Goal: Task Accomplishment & Management: Complete application form

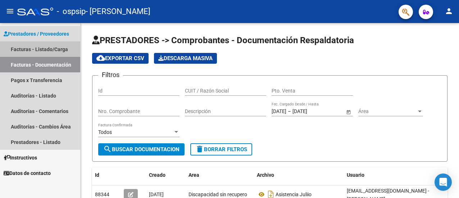
click at [57, 50] on link "Facturas - Listado/Carga" at bounding box center [40, 48] width 80 height 15
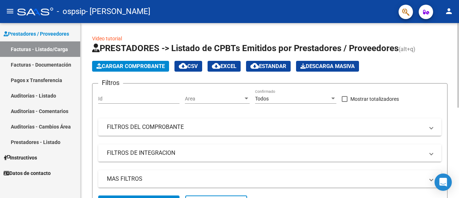
click at [455, 190] on div "Video tutorial PRESTADORES -> Listado de CPBTs Emitidos por Prestadores / Prove…" at bounding box center [270, 201] width 379 height 356
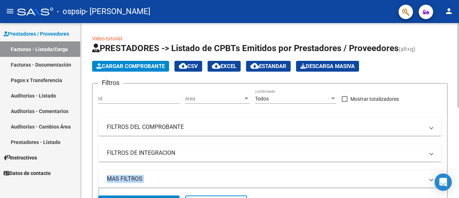
click at [455, 190] on div "Video tutorial PRESTADORES -> Listado de CPBTs Emitidos por Prestadores / Prove…" at bounding box center [270, 201] width 379 height 356
drag, startPoint x: 455, startPoint y: 190, endPoint x: 460, endPoint y: 69, distance: 120.6
click at [459, 69] on html "menu - ospsip - CORTAZAR SANDRA person Prestadores / Proveedores Facturas - Lis…" at bounding box center [229, 99] width 459 height 198
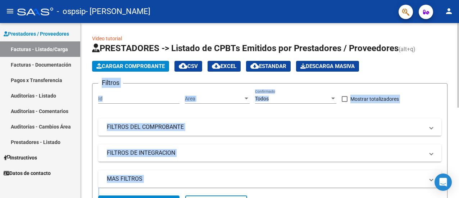
click at [437, 87] on form "Filtros Id Area Area Todos Confirmado Mostrar totalizadores FILTROS DEL COMPROB…" at bounding box center [270, 148] width 356 height 131
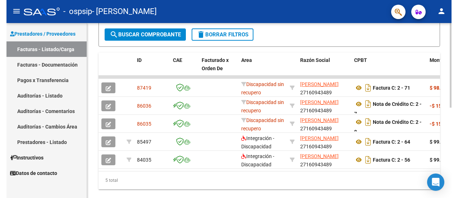
scroll to position [167, 0]
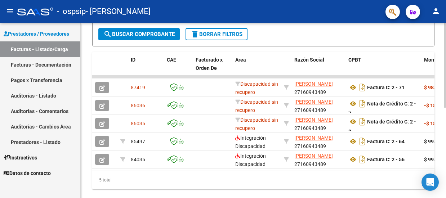
click at [446, 173] on html "menu - ospsip - CORTAZAR SANDRA person Prestadores / Proveedores Facturas - Lis…" at bounding box center [223, 99] width 446 height 198
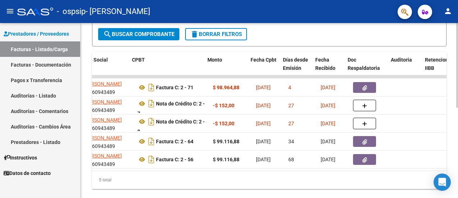
scroll to position [0, 216]
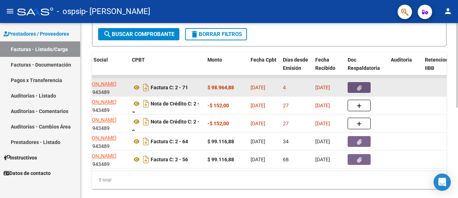
click at [357, 87] on icon "button" at bounding box center [359, 87] width 5 height 5
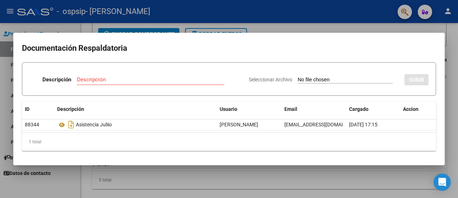
click at [114, 83] on div "Descripción" at bounding box center [151, 79] width 148 height 11
type input "factura"
click at [301, 79] on input "Seleccionar Archivo" at bounding box center [345, 80] width 95 height 7
type input "C:\fakepath\factura [DATE] [PERSON_NAME].pdf"
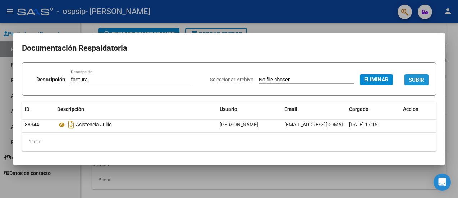
click at [418, 83] on span "SUBIR" at bounding box center [416, 80] width 15 height 6
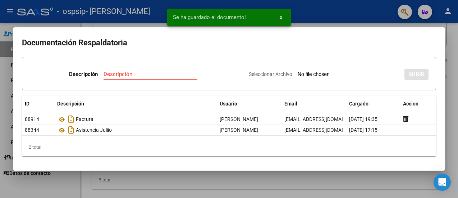
click at [153, 70] on div "Descripción" at bounding box center [151, 74] width 94 height 11
click at [142, 72] on input "Descripción" at bounding box center [151, 74] width 94 height 6
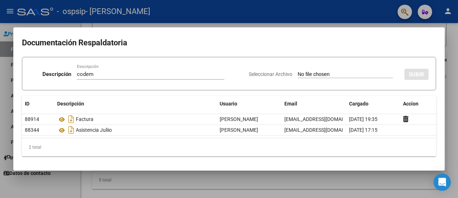
click at [354, 69] on div "Seleccionar Archivo SUBIR" at bounding box center [339, 73] width 180 height 21
click at [326, 71] on div "Seleccionar Archivo SUBIR" at bounding box center [339, 73] width 180 height 21
click at [286, 72] on app-file-uploader "Seleccionar Archivo" at bounding box center [324, 74] width 150 height 6
click at [298, 74] on input "Seleccionar Archivo" at bounding box center [345, 74] width 95 height 7
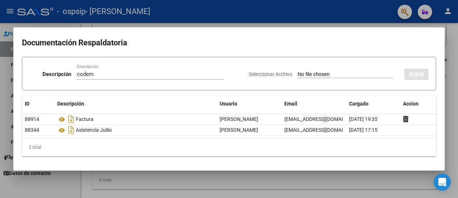
click at [280, 72] on span "Seleccionar Archivo" at bounding box center [271, 74] width 44 height 6
click at [298, 72] on input "Seleccionar Archivo" at bounding box center [345, 74] width 95 height 7
click at [423, 154] on div "2 total" at bounding box center [229, 147] width 415 height 18
click at [273, 36] on h2 "Documentación Respaldatoria" at bounding box center [229, 43] width 415 height 14
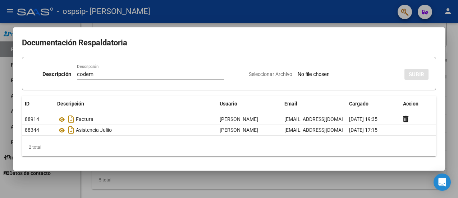
click at [420, 159] on mat-dialog-content "Documentación Respaldatoria Descripción codem Descripción Seleccionar Archivo S…" at bounding box center [229, 99] width 432 height 126
click at [99, 76] on input "codem" at bounding box center [151, 74] width 148 height 6
type input "c"
click at [128, 147] on div "2 total" at bounding box center [229, 147] width 415 height 18
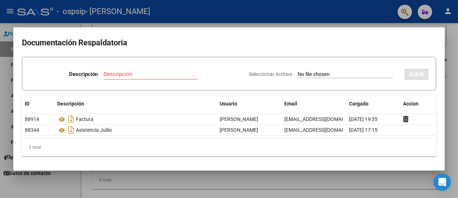
click at [244, 178] on div at bounding box center [229, 99] width 458 height 198
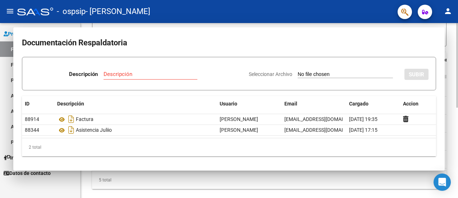
click at [244, 178] on div "5 total" at bounding box center [269, 180] width 355 height 18
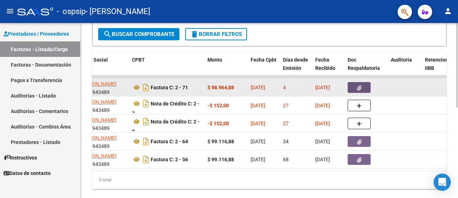
click at [358, 86] on icon "button" at bounding box center [359, 87] width 5 height 5
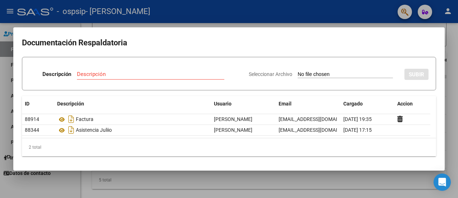
click at [345, 184] on div at bounding box center [229, 99] width 458 height 198
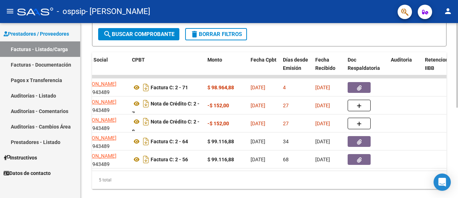
click at [345, 184] on div "5 total" at bounding box center [269, 180] width 355 height 18
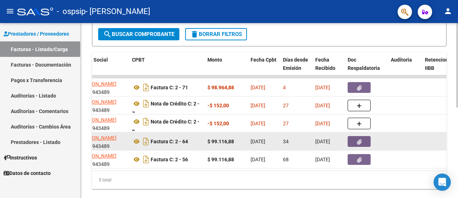
click at [355, 141] on button "button" at bounding box center [359, 141] width 23 height 11
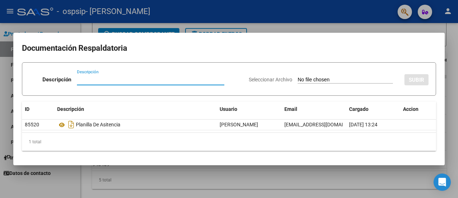
click at [123, 81] on input "Descripción" at bounding box center [151, 79] width 148 height 6
type input "factura junio"
click at [321, 79] on input "Seleccionar Archivo" at bounding box center [345, 80] width 95 height 7
type input "C:\fakepath\FAC JUNIO [PERSON_NAME].pdf"
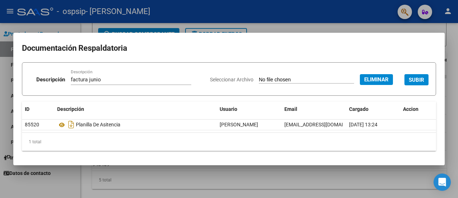
click at [416, 78] on span "SUBIR" at bounding box center [416, 80] width 15 height 6
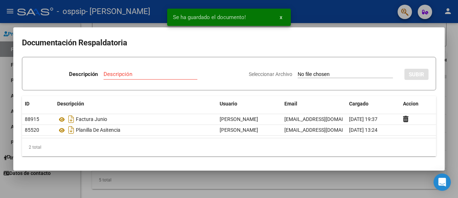
click at [354, 185] on div at bounding box center [229, 99] width 458 height 198
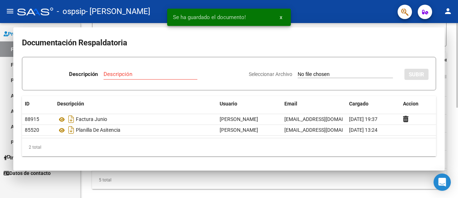
click at [354, 185] on div "5 total" at bounding box center [269, 180] width 355 height 18
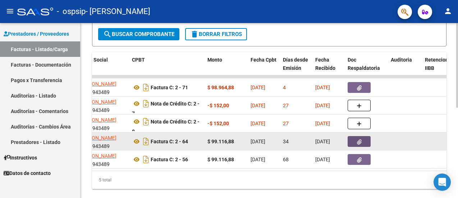
click at [357, 144] on button "button" at bounding box center [359, 141] width 23 height 11
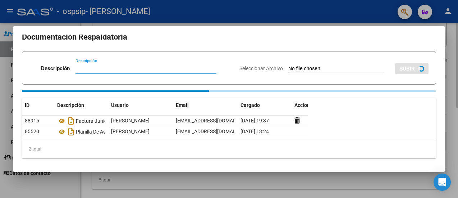
scroll to position [0, 0]
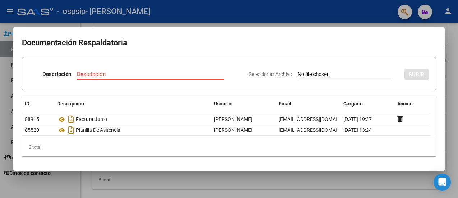
click at [299, 177] on div at bounding box center [229, 99] width 458 height 198
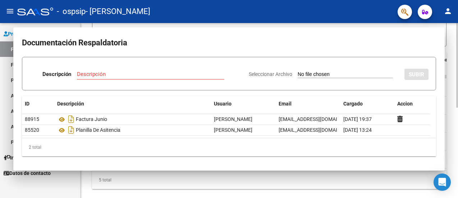
click at [299, 177] on div "5 total" at bounding box center [269, 180] width 355 height 18
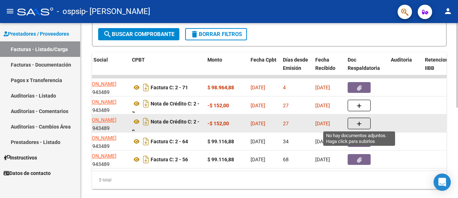
click at [359, 122] on icon "button" at bounding box center [359, 123] width 5 height 5
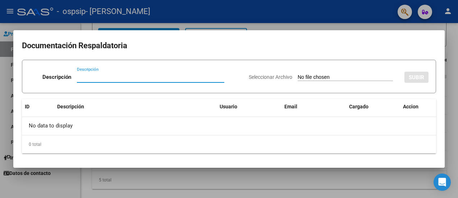
click at [118, 76] on input "Descripción" at bounding box center [151, 77] width 148 height 6
type input "notadecredito"
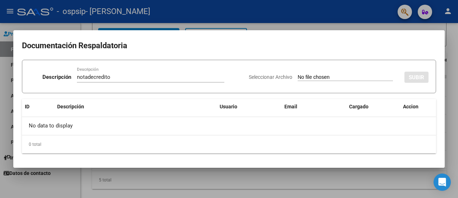
click at [258, 174] on div at bounding box center [229, 99] width 458 height 198
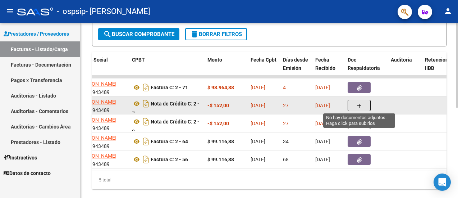
click at [357, 107] on button "button" at bounding box center [359, 106] width 23 height 12
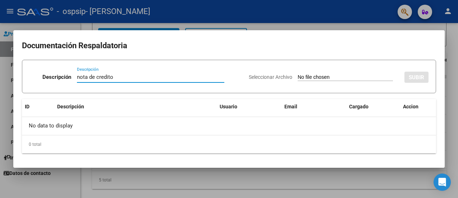
type input "nota de credito"
click at [311, 76] on input "Seleccionar Archivo" at bounding box center [345, 77] width 95 height 7
type input "C:\fakepath\NOTA DE CREDITO [PERSON_NAME] .pdf"
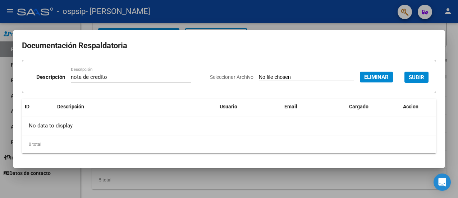
click at [414, 77] on span "SUBIR" at bounding box center [416, 77] width 15 height 6
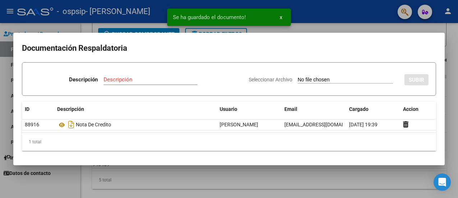
click at [374, 162] on mat-dialog-container "Documentación Respaldatoria Descripción Descripción Seleccionar Archivo SUBIR I…" at bounding box center [229, 99] width 432 height 132
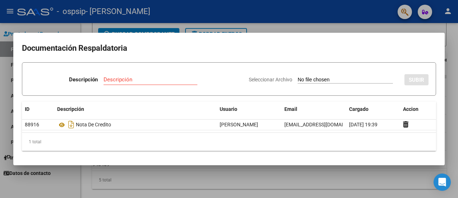
click at [374, 162] on mat-dialog-container "Documentación Respaldatoria Descripción Descripción Seleccionar Archivo SUBIR I…" at bounding box center [229, 99] width 432 height 132
click at [357, 187] on div at bounding box center [229, 99] width 458 height 198
click at [357, 187] on div "5 total" at bounding box center [269, 180] width 355 height 18
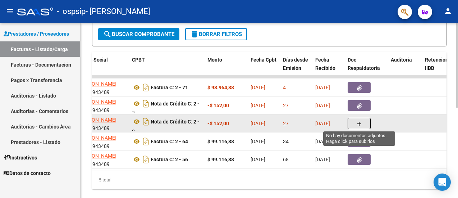
click at [361, 123] on icon "button" at bounding box center [359, 123] width 5 height 5
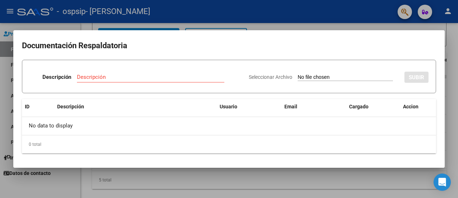
click at [153, 73] on div "Descripción" at bounding box center [151, 77] width 148 height 11
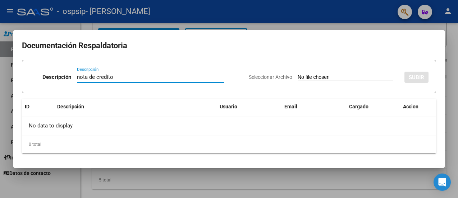
type input "nota de credito"
click at [321, 74] on input "Seleccionar Archivo" at bounding box center [345, 77] width 95 height 7
type input "C:\fakepath\NOTA DE CREDITO [PERSON_NAME].pdf"
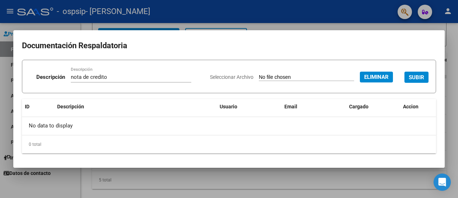
click at [414, 80] on span "SUBIR" at bounding box center [416, 77] width 15 height 6
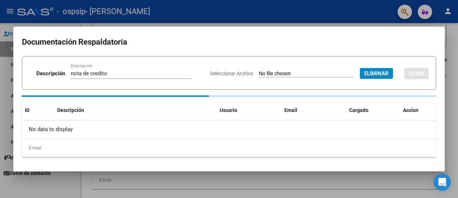
click at [414, 80] on div "Seleccionar Archivo Eliminar SUBIR" at bounding box center [319, 72] width 219 height 21
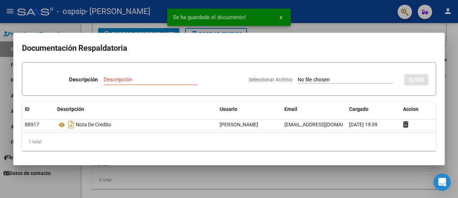
click at [375, 182] on div at bounding box center [229, 99] width 458 height 198
click at [375, 182] on div "5 total" at bounding box center [269, 180] width 355 height 18
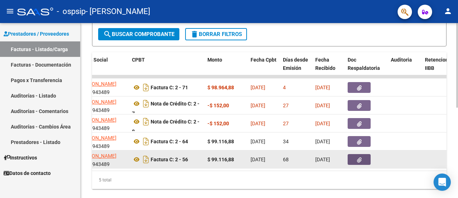
click at [358, 162] on button "button" at bounding box center [359, 159] width 23 height 11
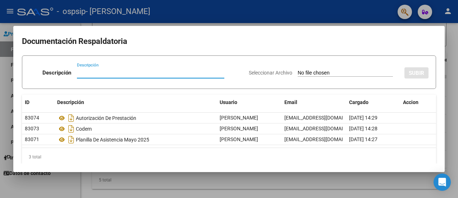
click at [341, 185] on div at bounding box center [229, 99] width 458 height 198
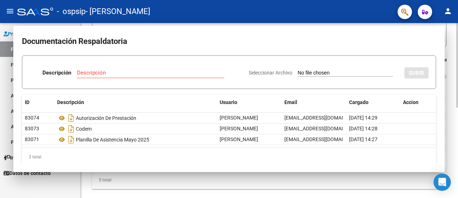
click at [341, 185] on div "5 total" at bounding box center [269, 180] width 355 height 18
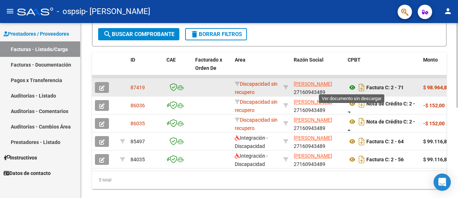
click at [352, 86] on icon at bounding box center [352, 87] width 9 height 9
click at [365, 87] on icon "Descargar documento" at bounding box center [361, 88] width 9 height 12
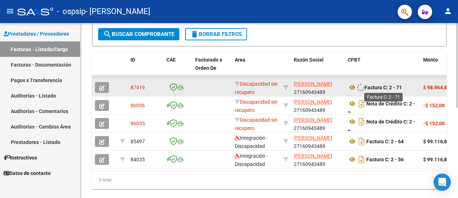
click at [365, 87] on div "Factura C: 2 - 71" at bounding box center [383, 87] width 70 height 9
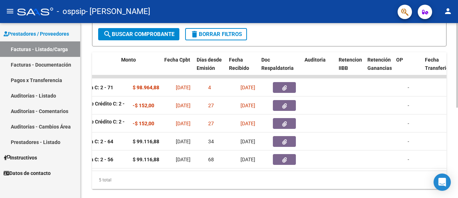
scroll to position [0, 302]
